Goal: Information Seeking & Learning: Learn about a topic

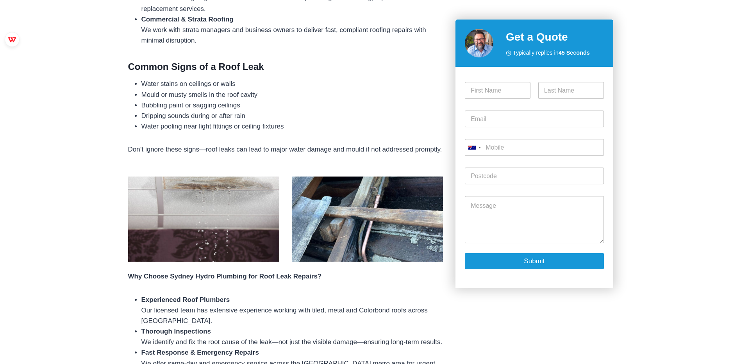
scroll to position [469, 0]
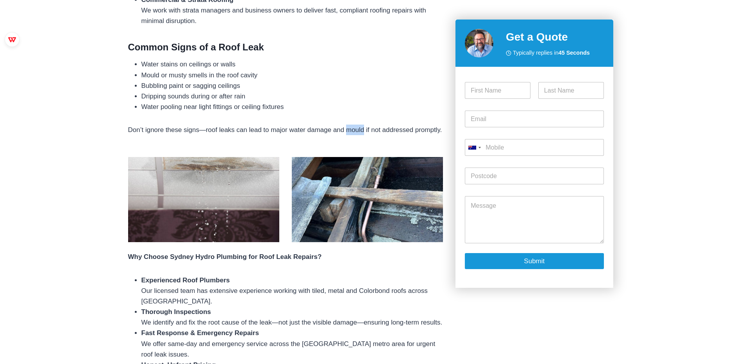
drag, startPoint x: 346, startPoint y: 129, endPoint x: 363, endPoint y: 130, distance: 17.6
click at [363, 130] on p "Don’t ignore these signs—roof leaks can lead to major water damage and mould if…" at bounding box center [285, 130] width 315 height 11
click at [125, 283] on div "Our Roof Leak & Repair Services We offer a wide range of roof plumbing services…" at bounding box center [371, 186] width 504 height 772
drag, startPoint x: 125, startPoint y: 283, endPoint x: 75, endPoint y: 298, distance: 52.4
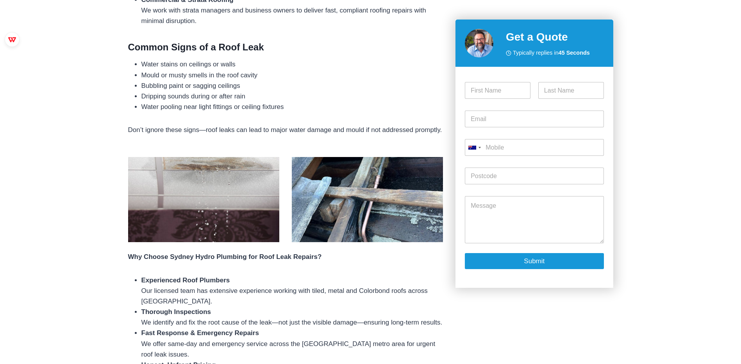
click at [75, 298] on div "Our Roof Leak & Repair Services We offer a wide range of roof plumbing services…" at bounding box center [370, 186] width 741 height 772
click at [267, 286] on li "Experienced Roof Plumbers Our licensed team has extensive experience working wi…" at bounding box center [292, 291] width 302 height 32
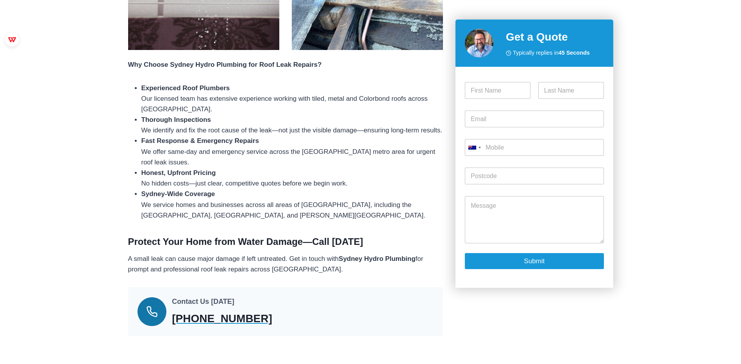
scroll to position [664, 0]
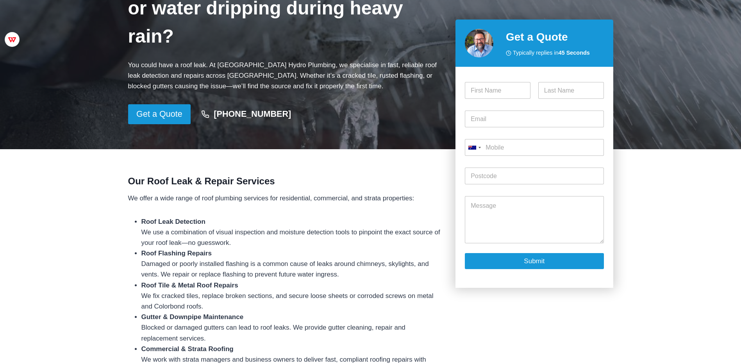
scroll to position [117, 0]
